Goal: Information Seeking & Learning: Find specific fact

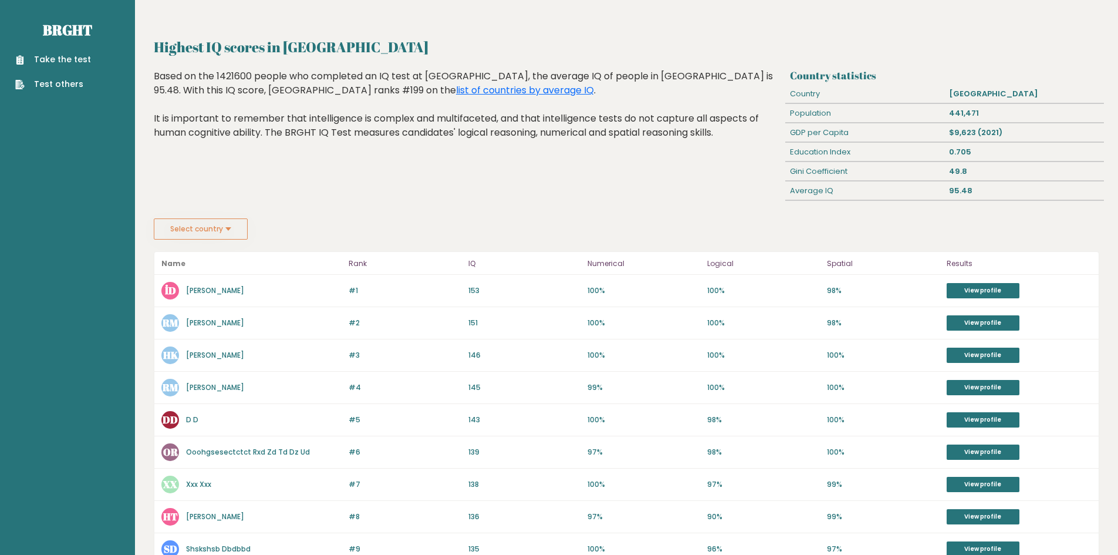
click at [191, 235] on button "Select country" at bounding box center [201, 228] width 94 height 21
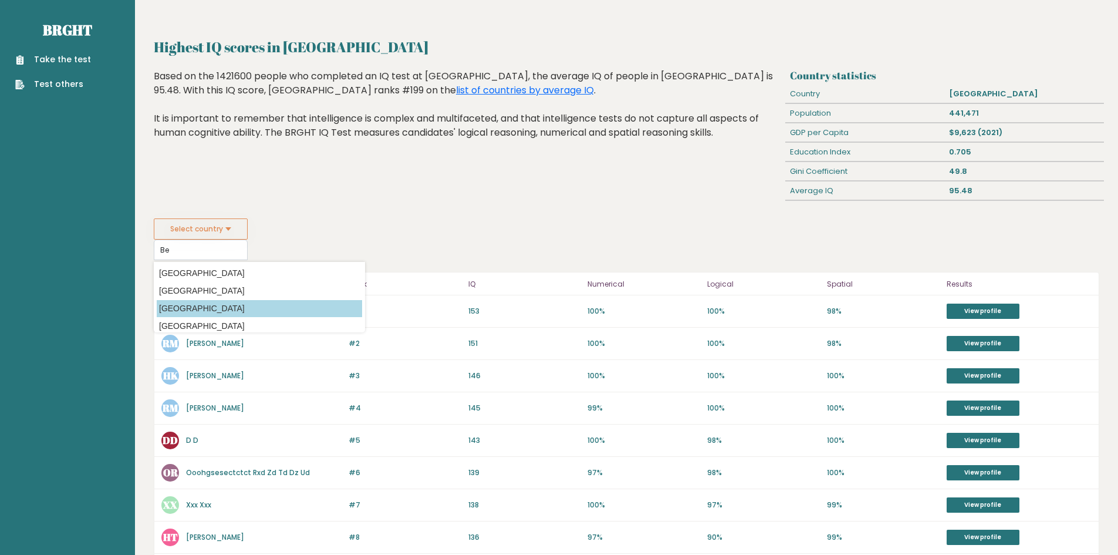
click at [184, 308] on option "[GEOGRAPHIC_DATA]" at bounding box center [259, 308] width 205 height 17
type input "[GEOGRAPHIC_DATA]"
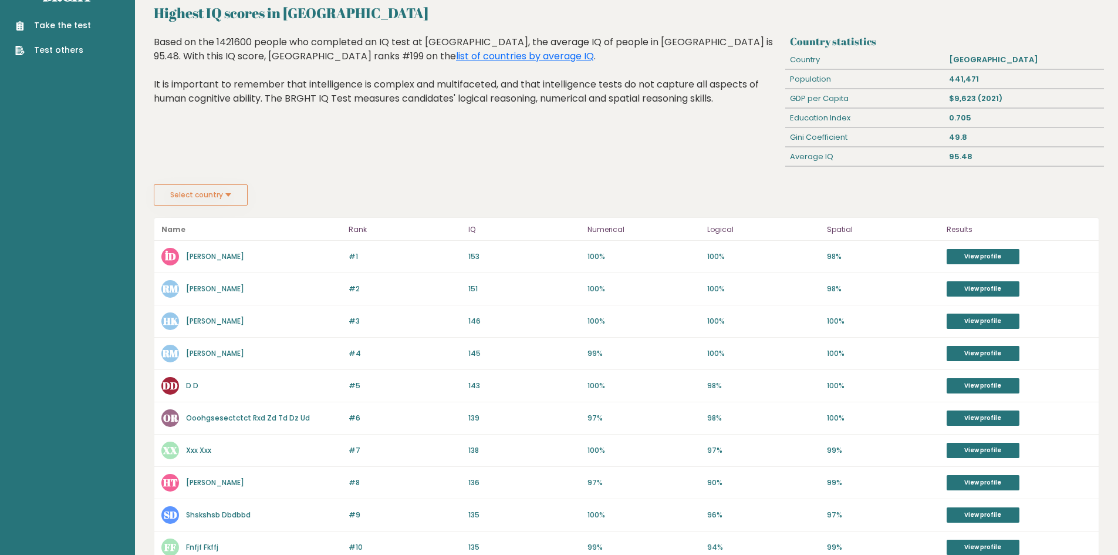
scroll to position [35, 0]
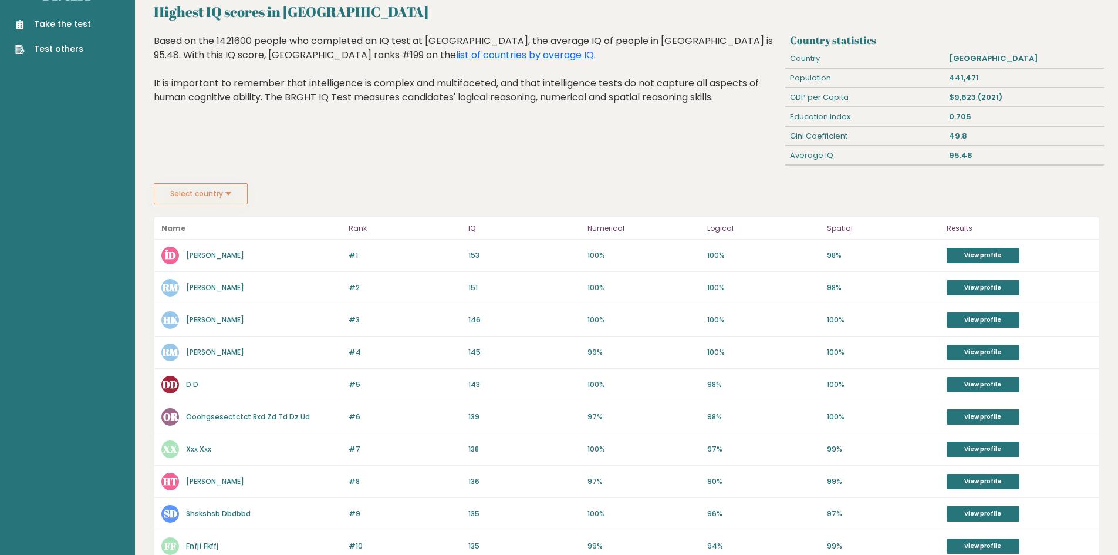
drag, startPoint x: 933, startPoint y: 106, endPoint x: 1035, endPoint y: 92, distance: 103.0
click at [1035, 92] on div "GDP per Capita $9,623 (2021)" at bounding box center [944, 97] width 318 height 19
click at [771, 116] on div "Based on the 1421600 people who completed an IQ test at [GEOGRAPHIC_DATA], the …" at bounding box center [467, 78] width 627 height 88
drag, startPoint x: 791, startPoint y: 99, endPoint x: 808, endPoint y: 102, distance: 17.8
click at [808, 102] on div "GDP per Capita" at bounding box center [864, 97] width 159 height 19
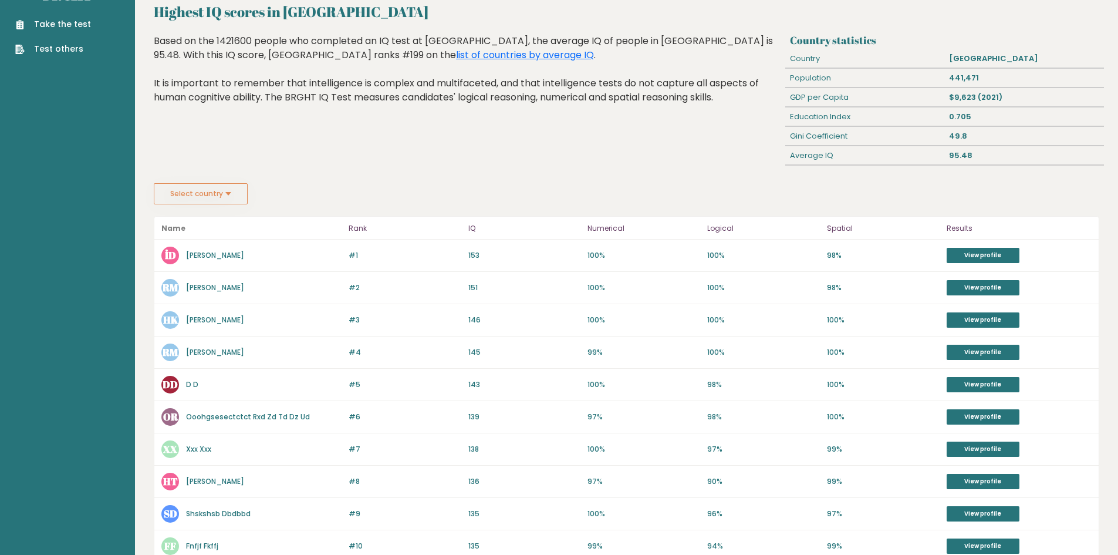
click at [843, 154] on div "Average IQ" at bounding box center [864, 155] width 159 height 19
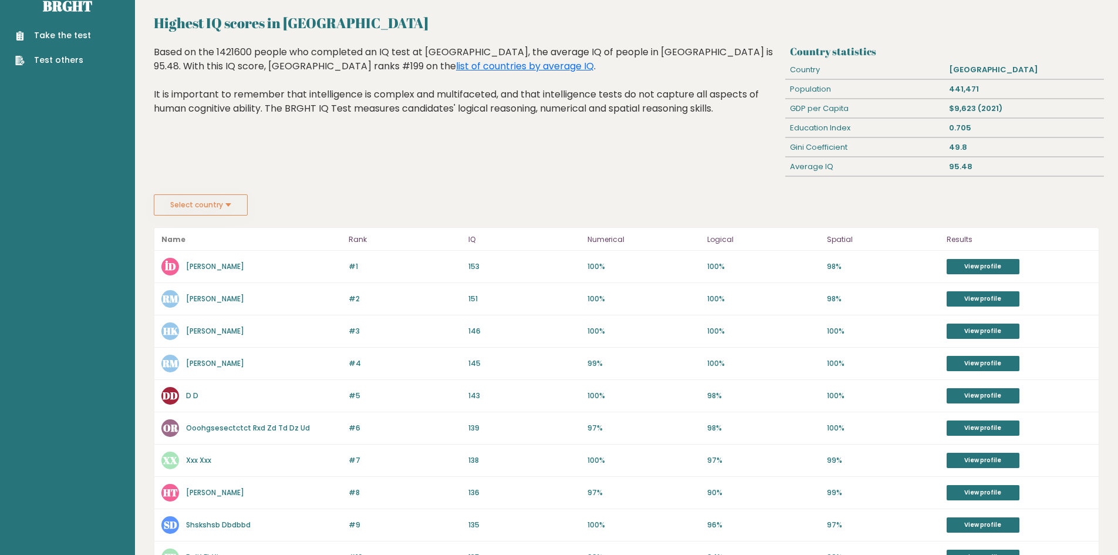
scroll to position [22, 0]
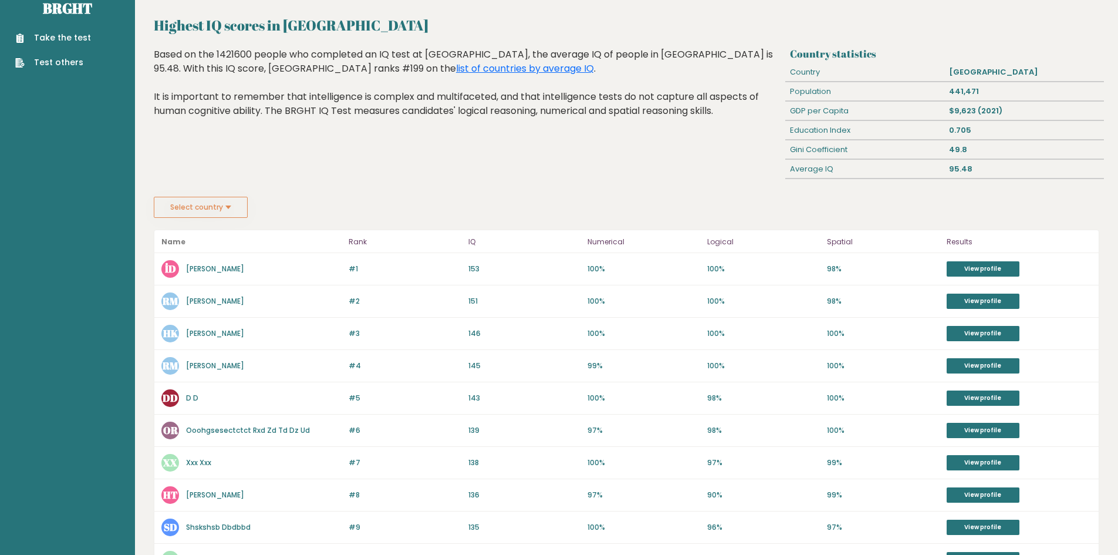
click at [211, 207] on button "Select country" at bounding box center [201, 207] width 94 height 21
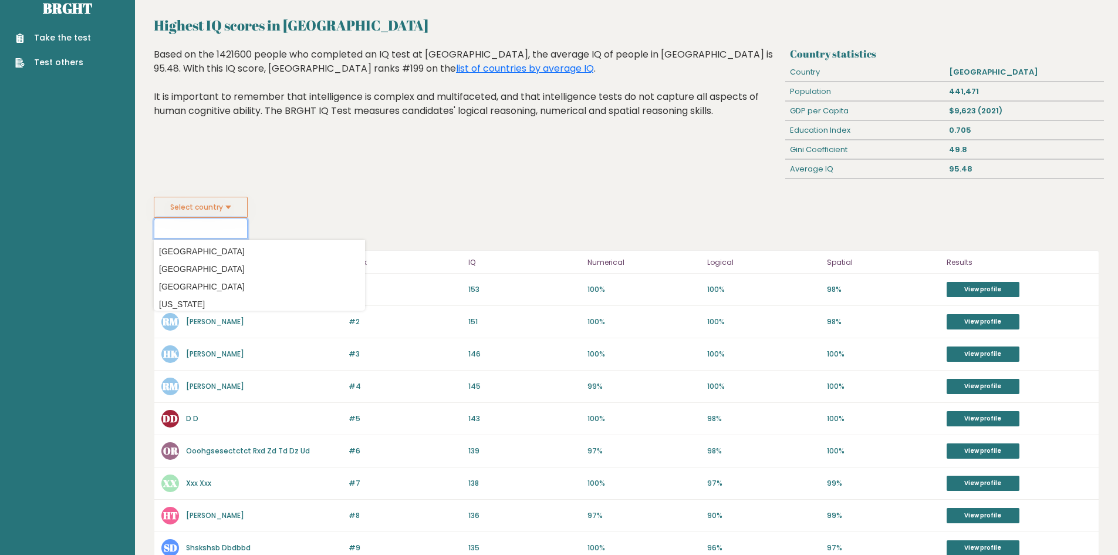
click at [198, 220] on input at bounding box center [201, 228] width 94 height 21
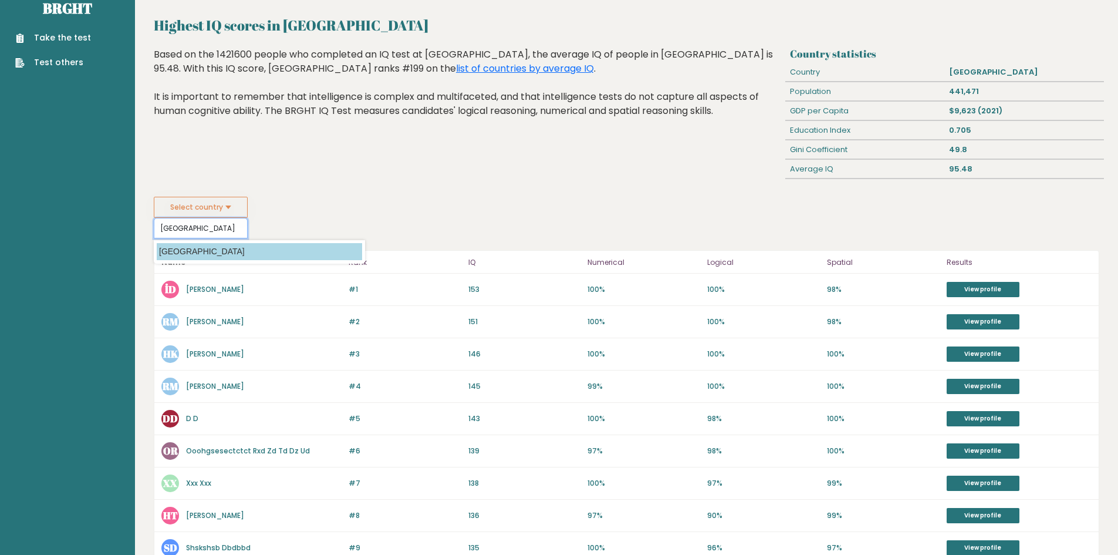
type input "[GEOGRAPHIC_DATA]"
click at [198, 253] on option "[GEOGRAPHIC_DATA]" at bounding box center [259, 251] width 205 height 17
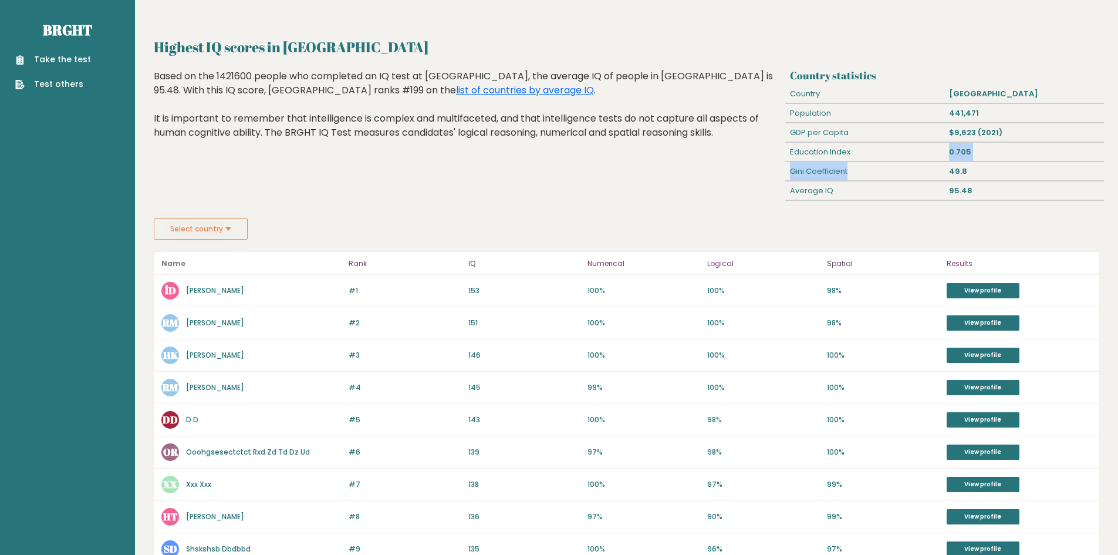
drag, startPoint x: 926, startPoint y: 177, endPoint x: 940, endPoint y: 185, distance: 16.3
click at [932, 163] on div "Gini Coefficient" at bounding box center [864, 171] width 159 height 19
drag, startPoint x: 942, startPoint y: 187, endPoint x: 897, endPoint y: 209, distance: 49.6
click at [897, 209] on div "Country statistics Country Belize Population 441,471 GDP per Capita $9,623 (202…" at bounding box center [944, 143] width 318 height 149
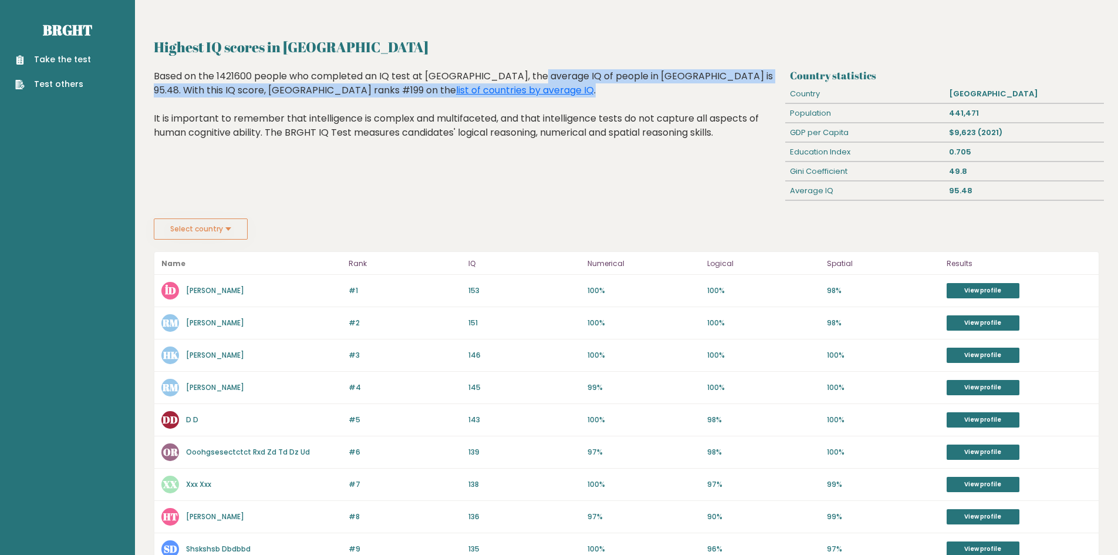
drag, startPoint x: 461, startPoint y: 79, endPoint x: 636, endPoint y: 89, distance: 175.2
click at [643, 86] on div "Based on the 1421600 people who completed an IQ test at [GEOGRAPHIC_DATA], the …" at bounding box center [467, 113] width 627 height 88
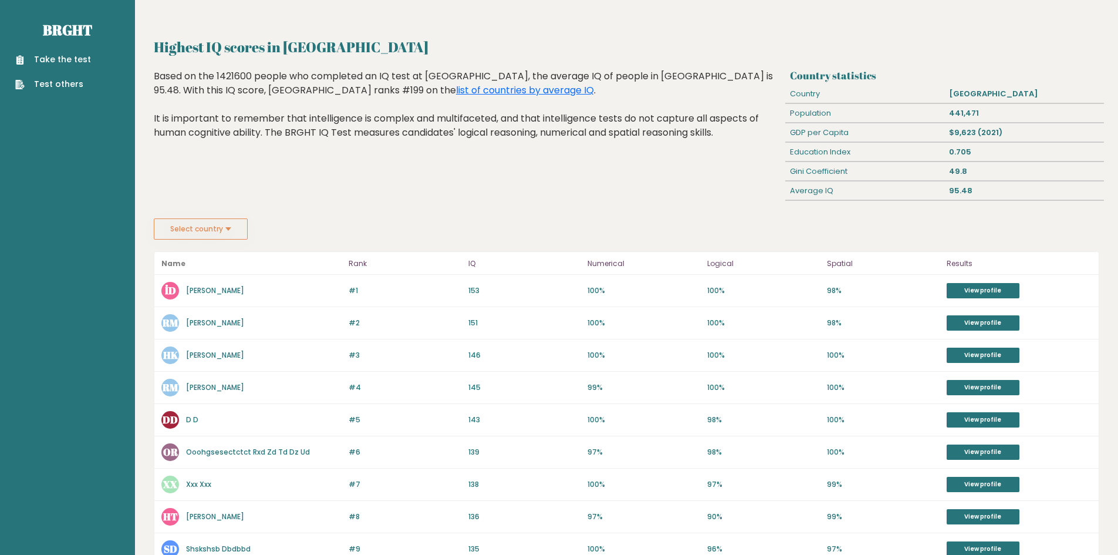
click at [575, 122] on div "Based on the 1421600 people who completed an IQ test at [GEOGRAPHIC_DATA], the …" at bounding box center [467, 113] width 627 height 88
click at [977, 174] on div "49.8" at bounding box center [1024, 171] width 159 height 19
